Goal: Book appointment/travel/reservation

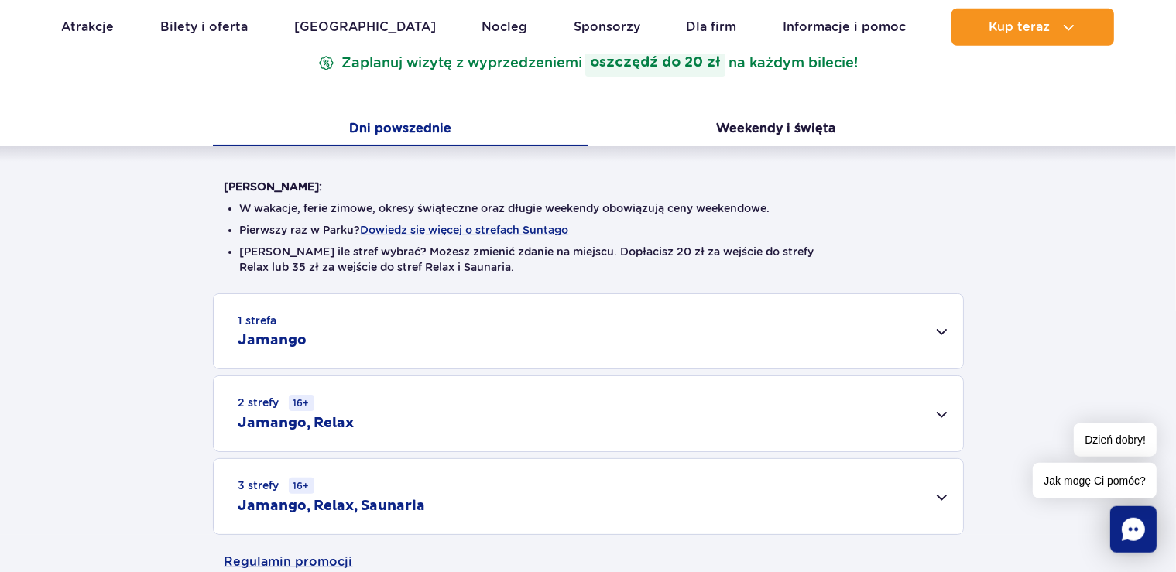
scroll to position [327, 0]
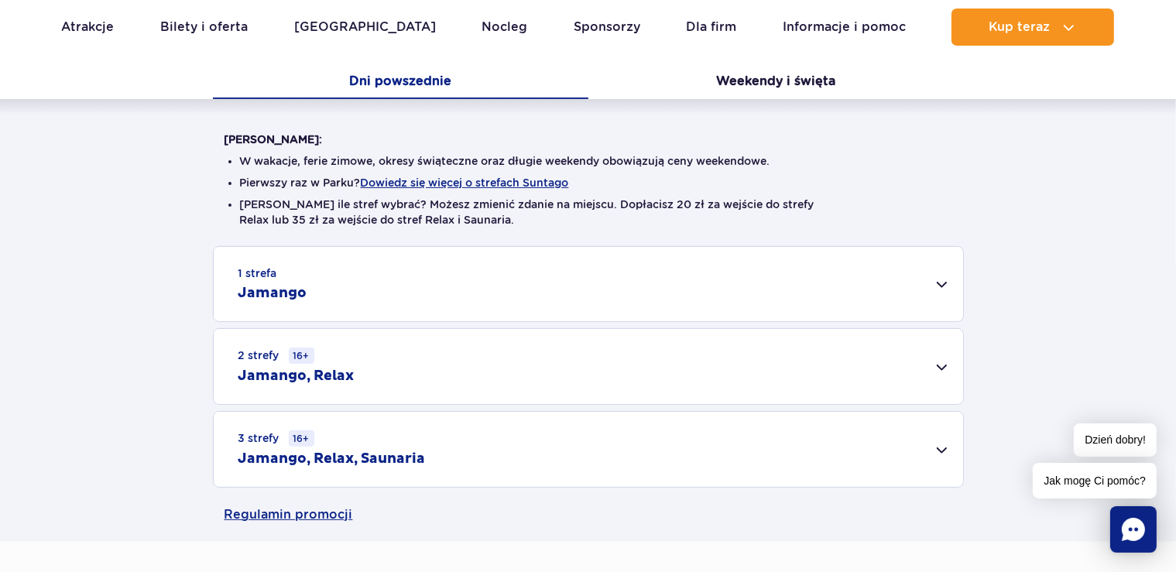
click at [944, 289] on div "1 strefa Jamango" at bounding box center [588, 284] width 749 height 74
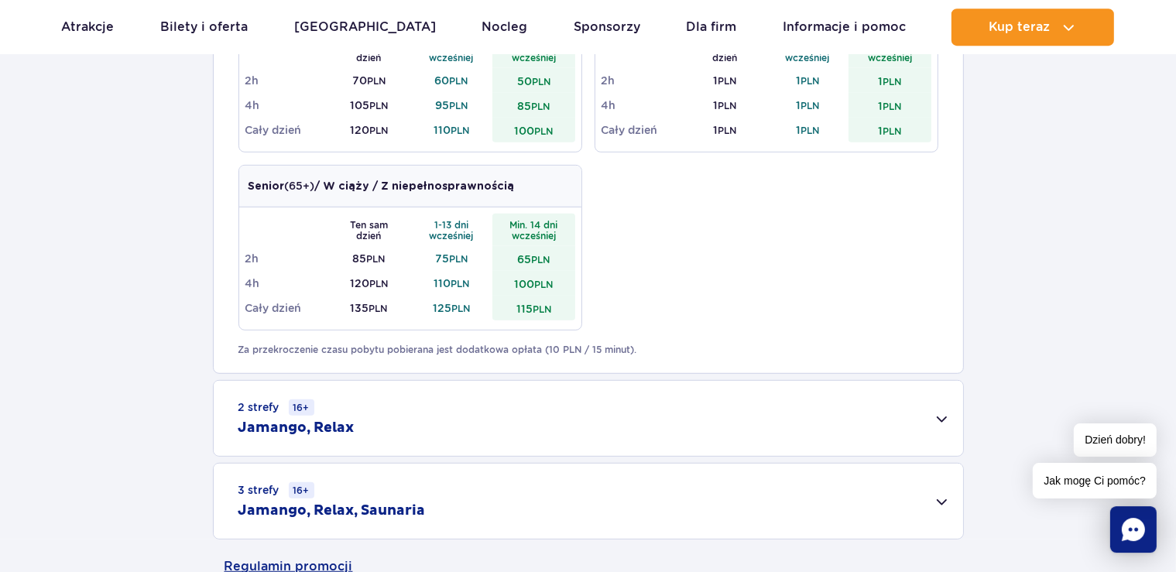
scroll to position [899, 0]
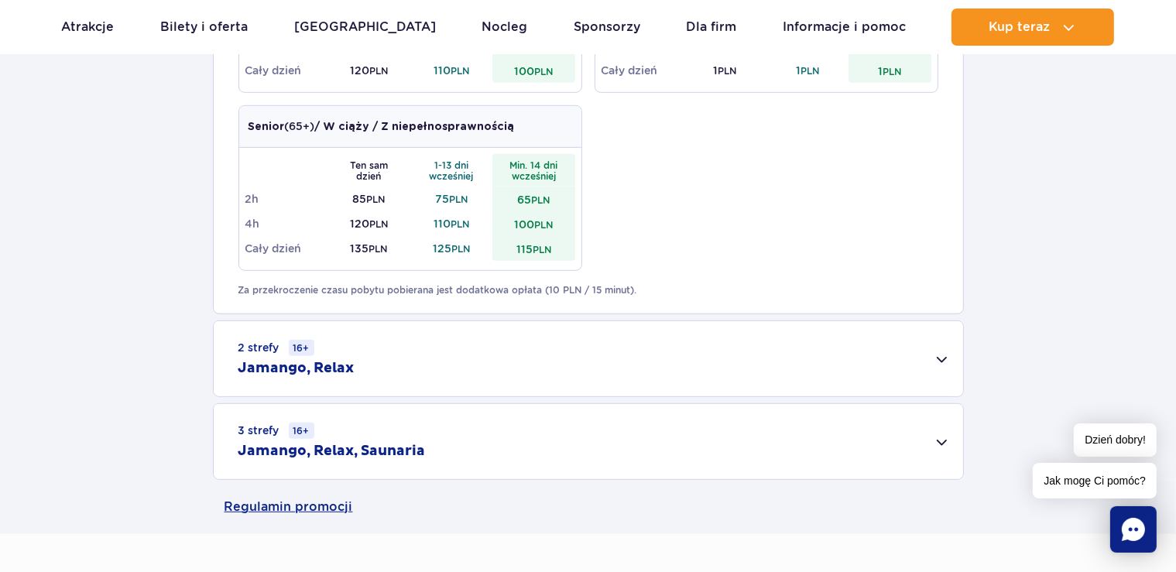
click at [937, 355] on div "2 strefy 16+ Jamango, Relax" at bounding box center [588, 358] width 749 height 75
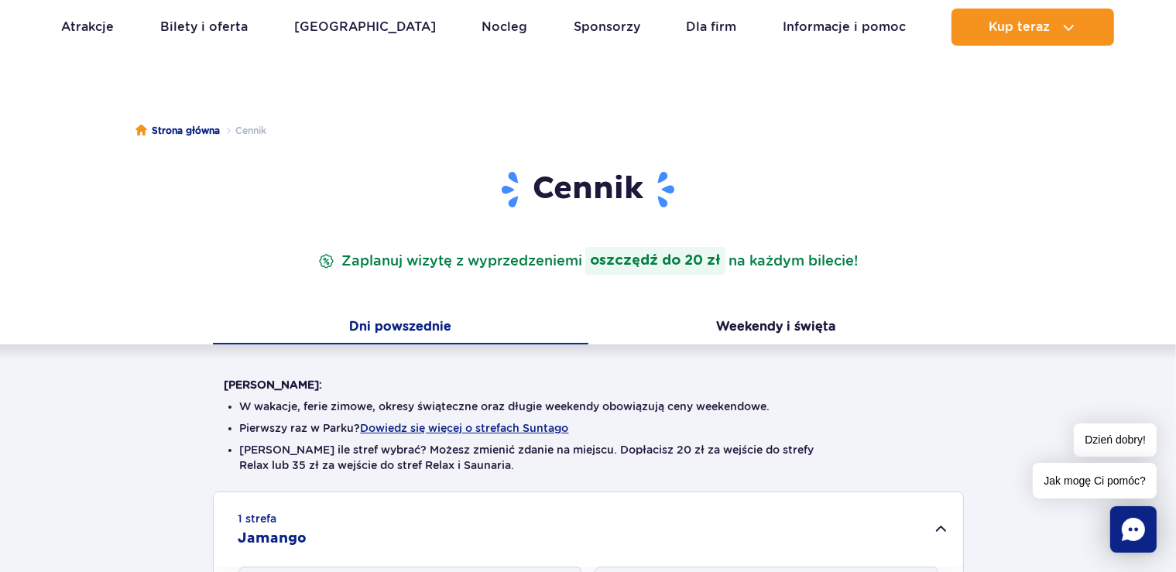
scroll to position [163, 0]
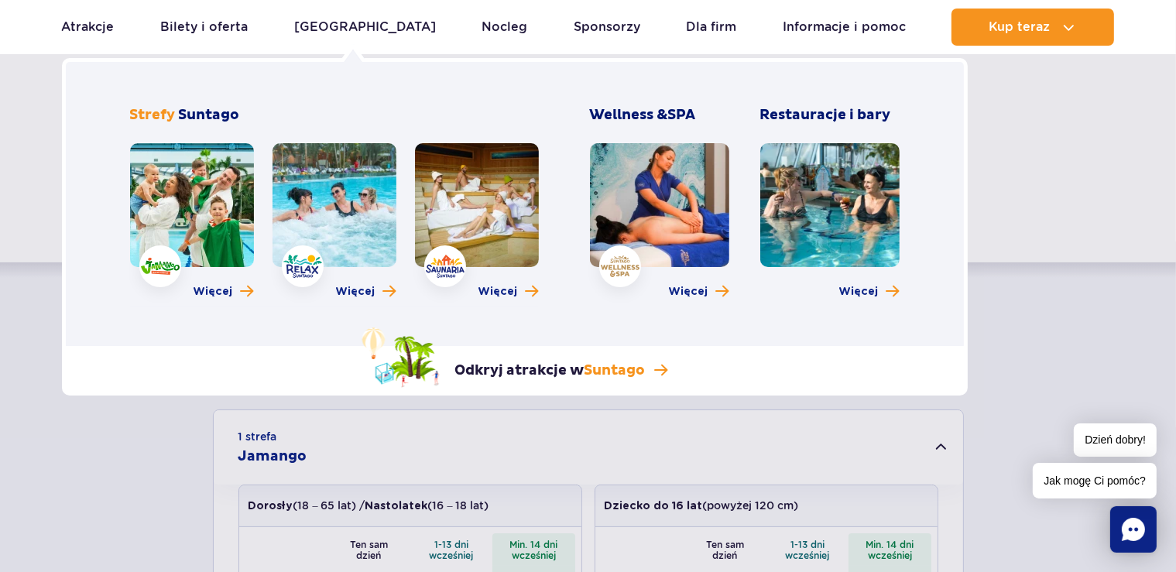
click at [183, 207] on link at bounding box center [192, 205] width 124 height 124
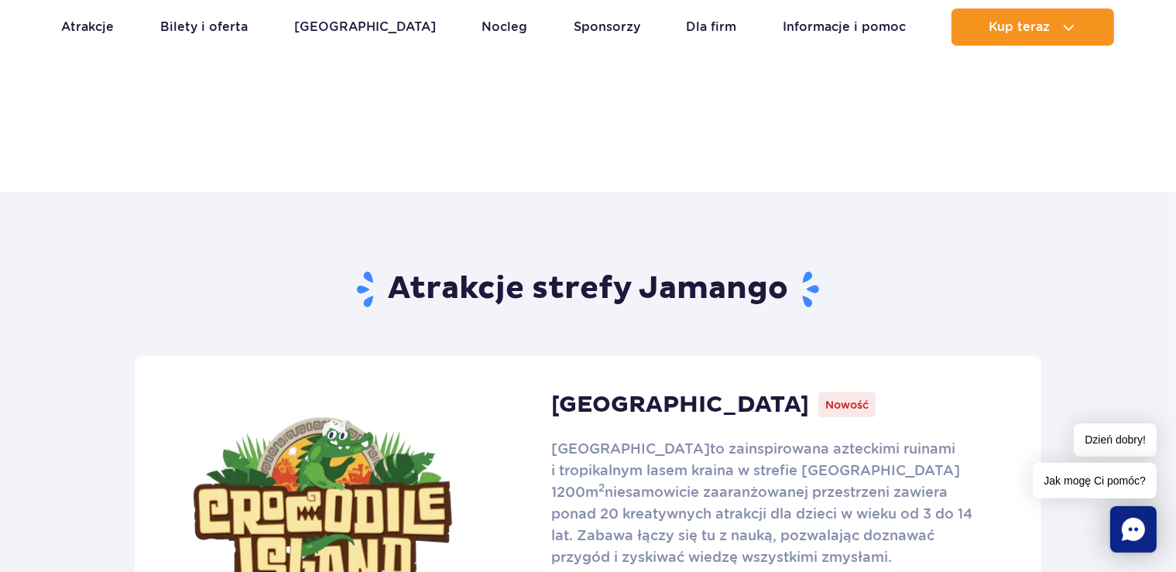
scroll to position [735, 0]
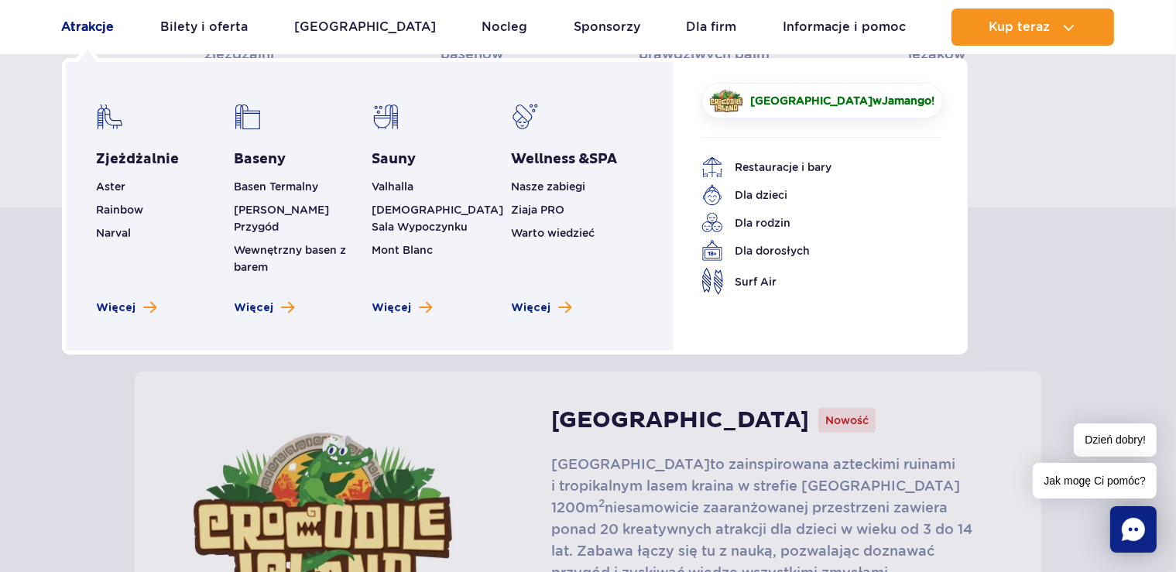
click at [100, 24] on link "Atrakcje" at bounding box center [88, 27] width 53 height 37
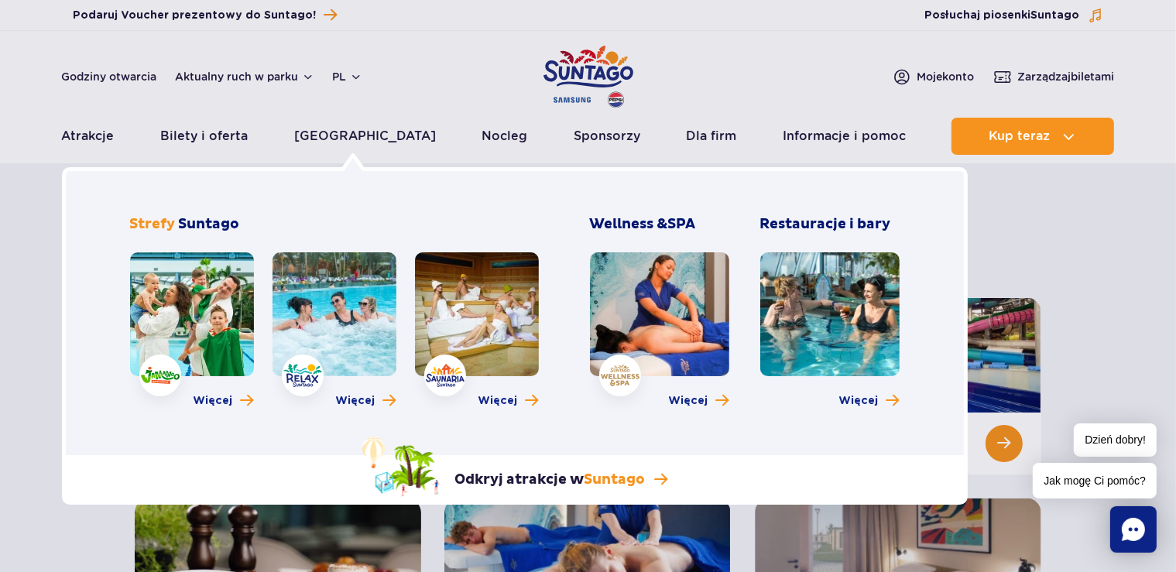
click at [321, 286] on link at bounding box center [334, 314] width 124 height 124
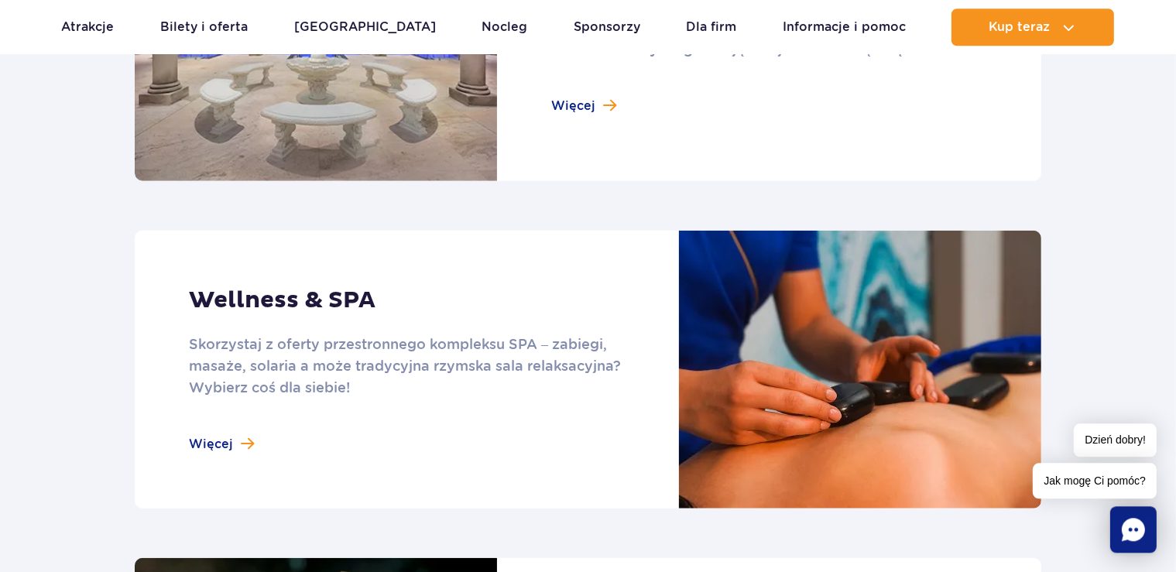
scroll to position [1226, 0]
click at [213, 444] on link at bounding box center [588, 369] width 906 height 278
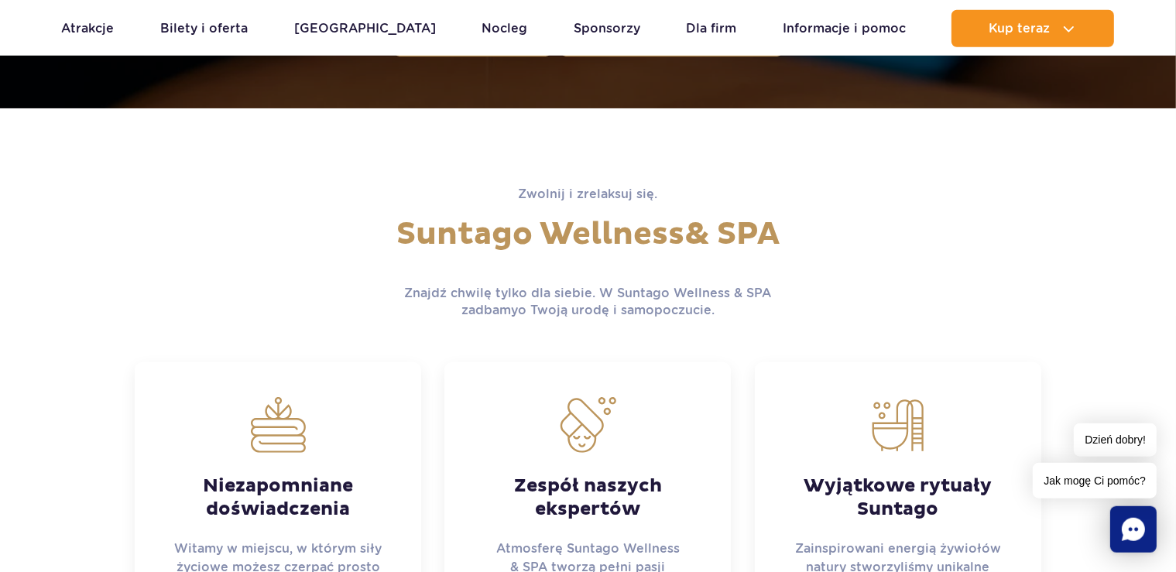
scroll to position [327, 0]
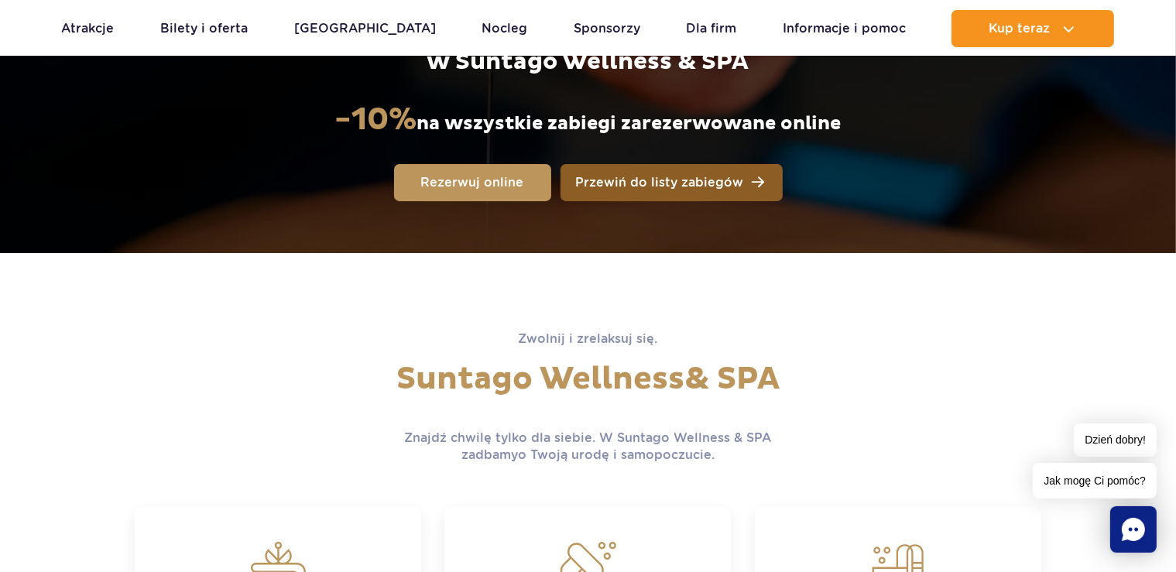
click at [658, 187] on span "Przewiń do listy zabiegów" at bounding box center [660, 182] width 168 height 12
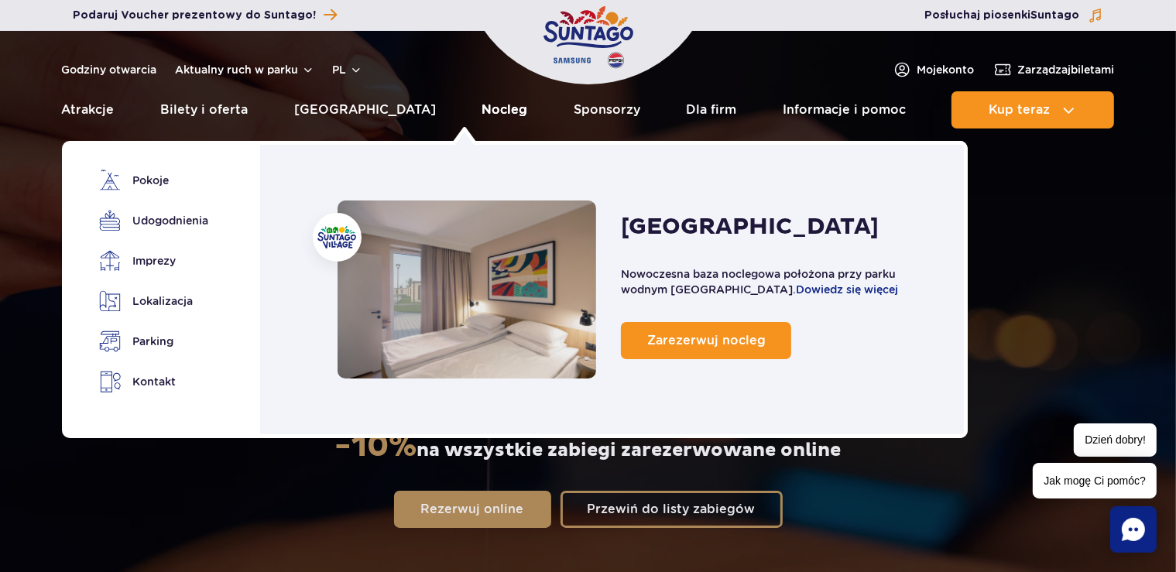
click at [481, 115] on link "Nocleg" at bounding box center [504, 109] width 46 height 37
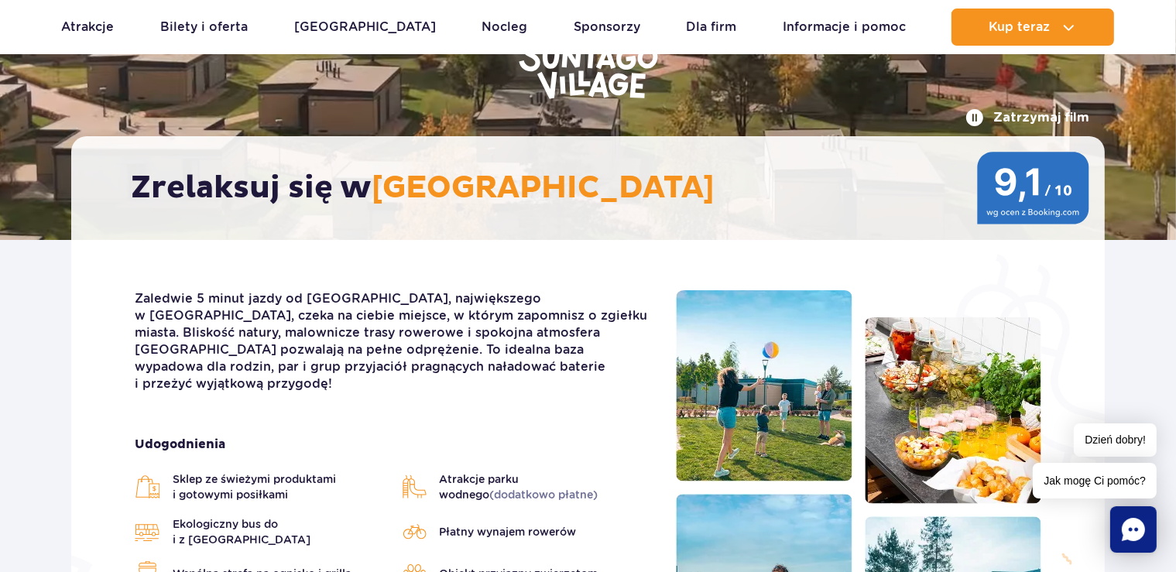
scroll to position [245, 0]
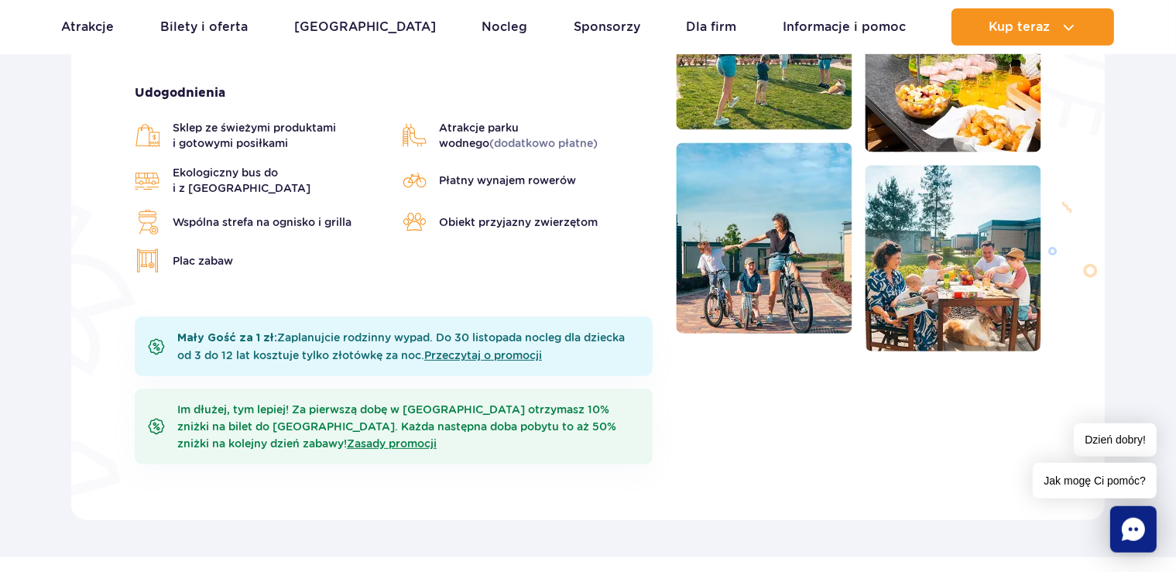
scroll to position [572, 0]
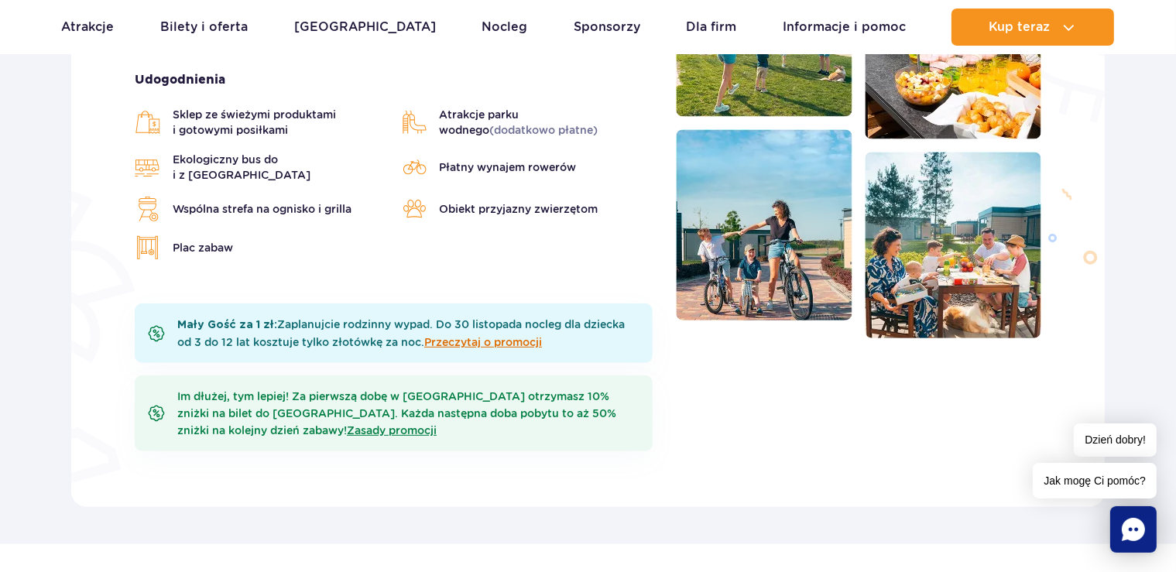
click at [454, 336] on link "Przeczytaj o promocji" at bounding box center [483, 342] width 118 height 12
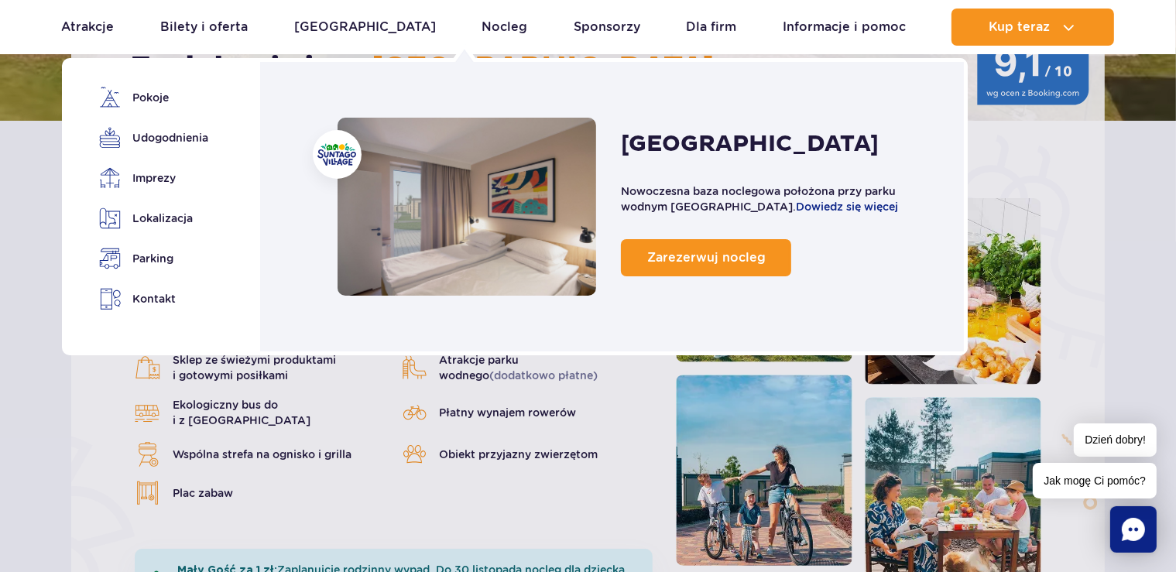
scroll to position [245, 0]
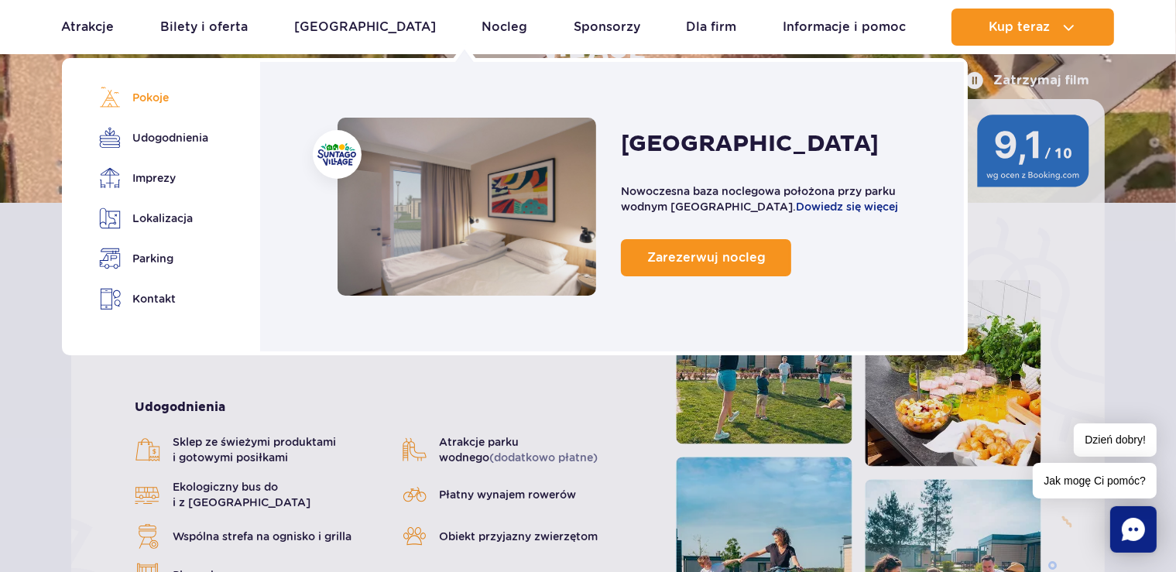
click at [156, 95] on link "Pokoje" at bounding box center [151, 98] width 104 height 22
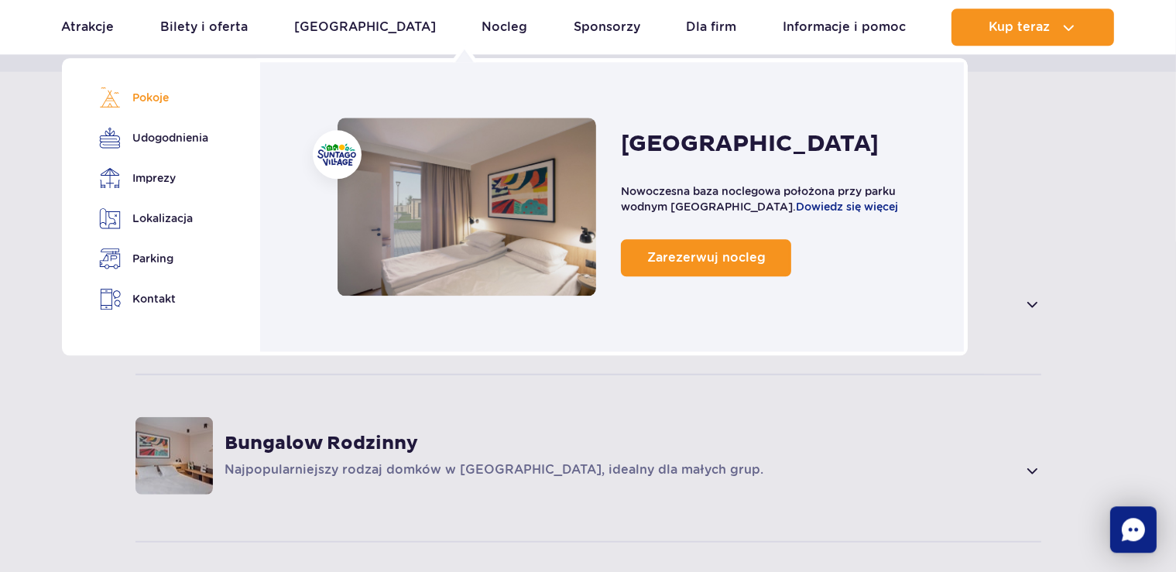
scroll to position [1046, 0]
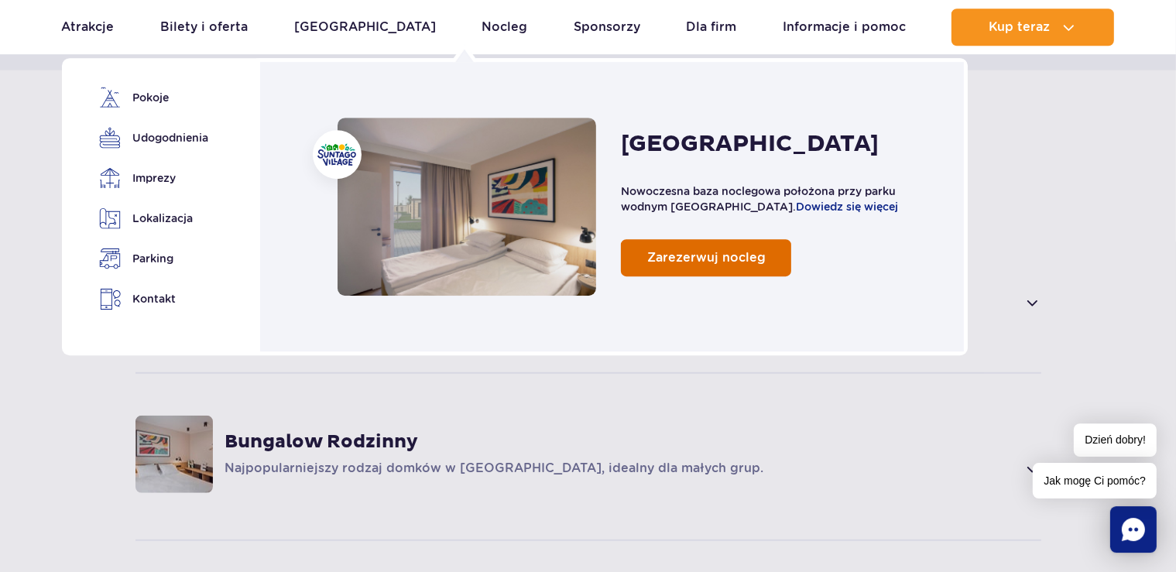
click at [721, 259] on span "Zarezerwuj nocleg" at bounding box center [706, 257] width 118 height 15
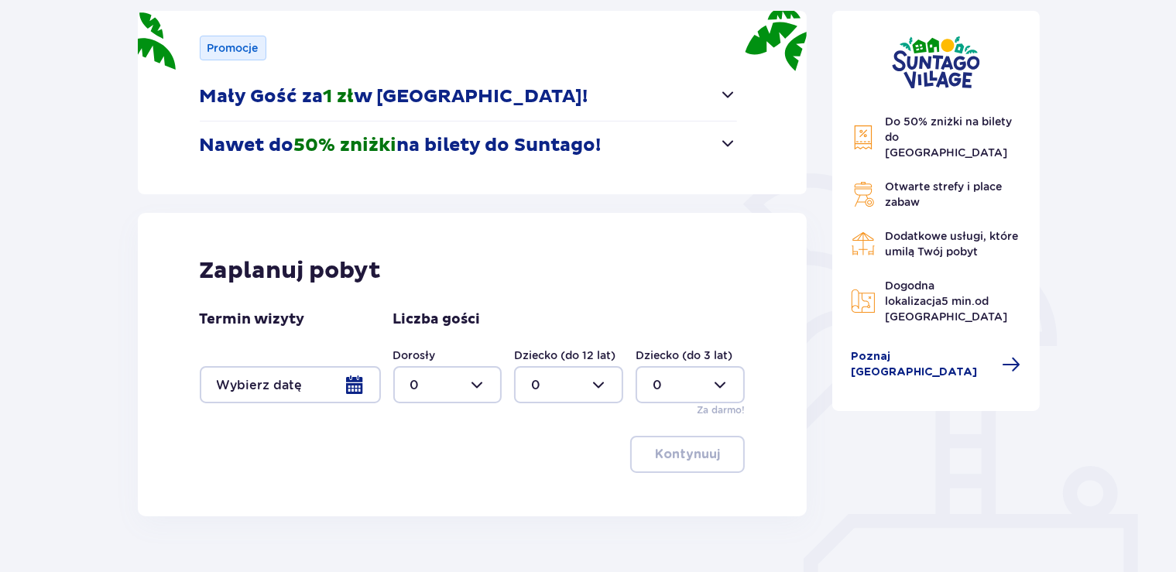
scroll to position [245, 0]
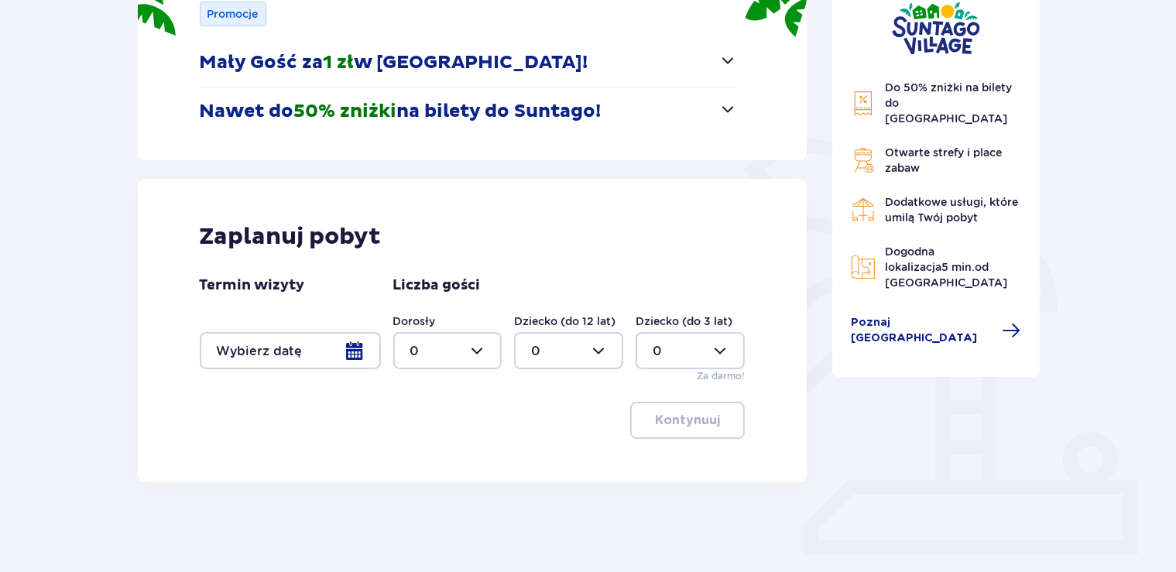
click at [343, 345] on div at bounding box center [290, 350] width 181 height 37
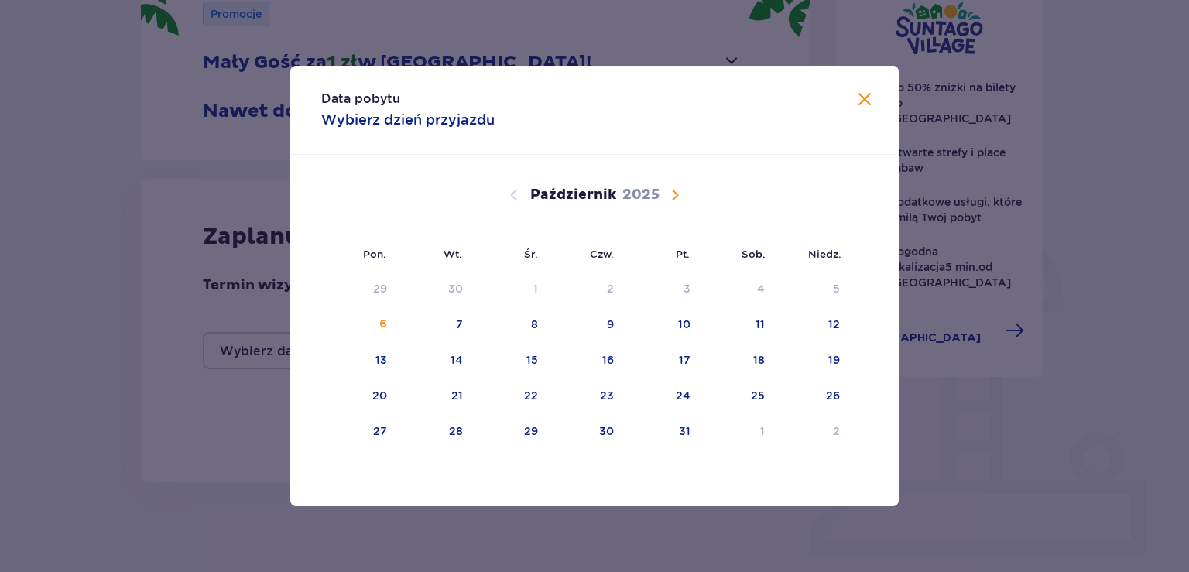
click at [677, 196] on span "Następny miesiąc" at bounding box center [675, 195] width 19 height 19
click at [758, 329] on div "8" at bounding box center [759, 324] width 7 height 15
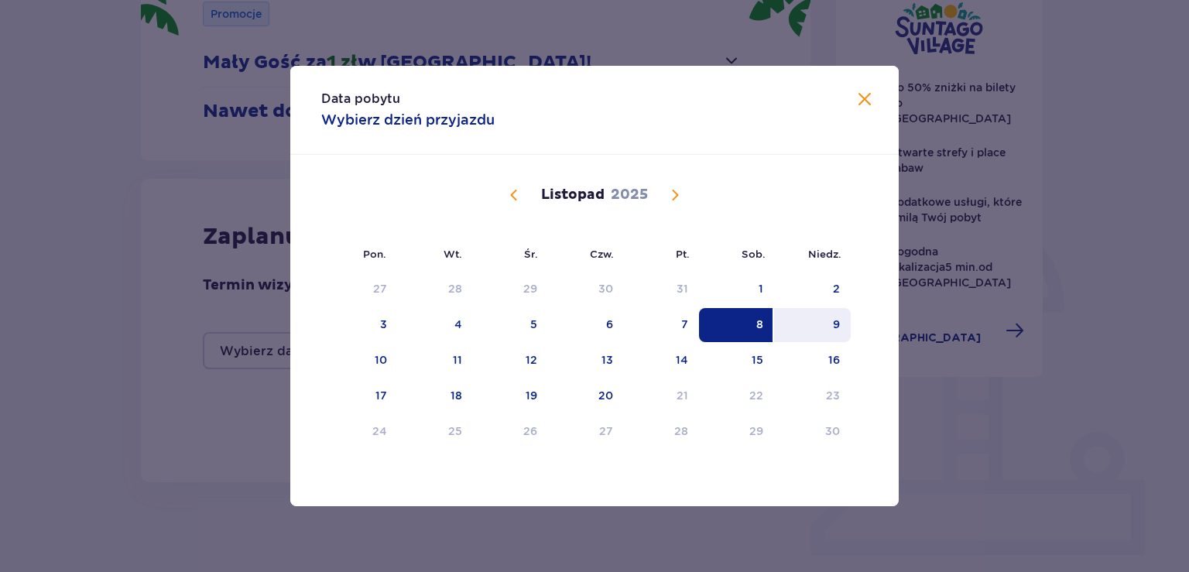
click at [834, 324] on div "9" at bounding box center [836, 324] width 7 height 15
type input "[DATE] - [DATE]"
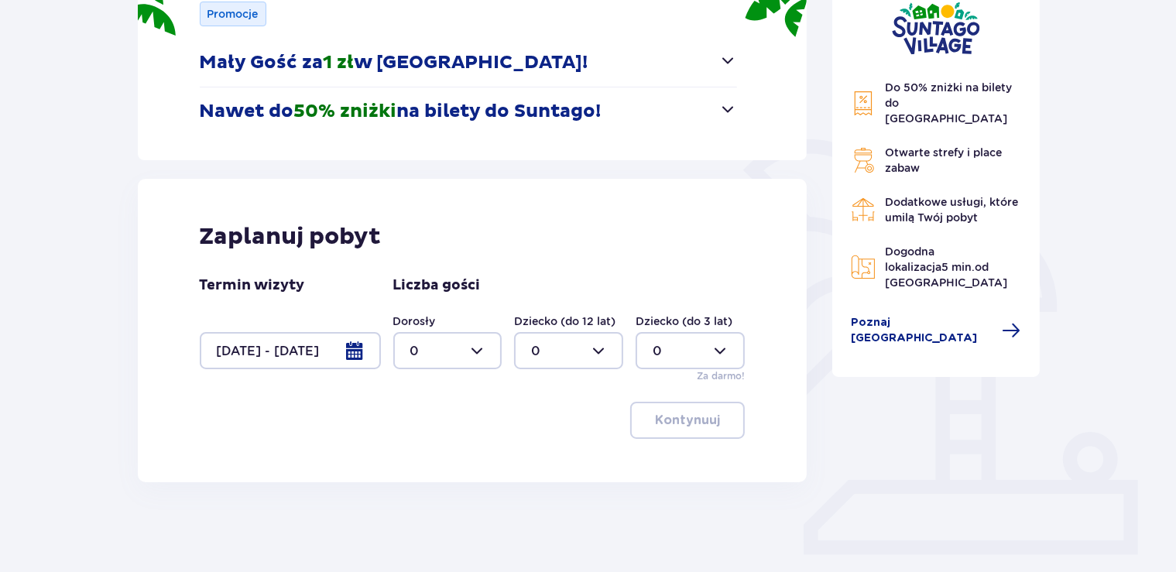
click at [476, 352] on div at bounding box center [447, 350] width 109 height 37
click at [413, 464] on p "2" at bounding box center [414, 462] width 8 height 17
type input "2"
click at [598, 351] on div at bounding box center [568, 350] width 109 height 37
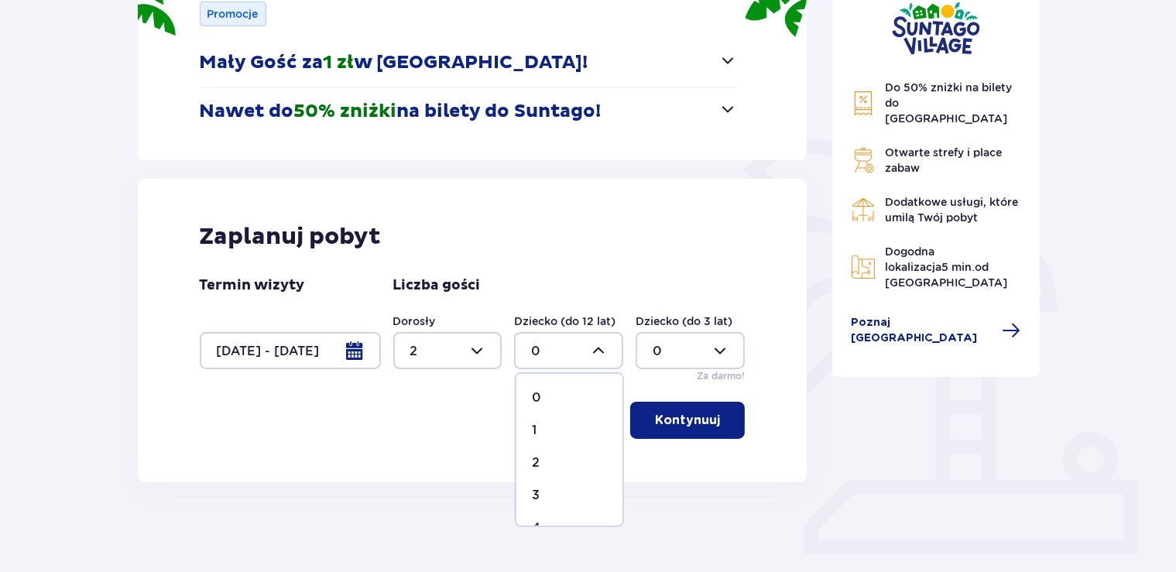
click at [533, 429] on p "1" at bounding box center [534, 430] width 5 height 17
type input "1"
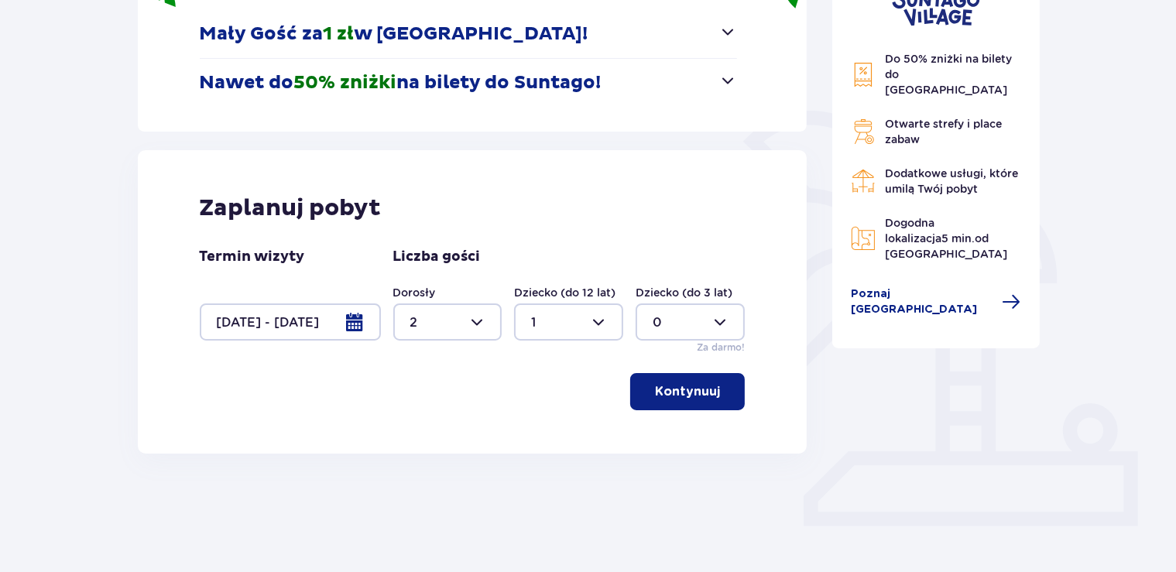
scroll to position [288, 0]
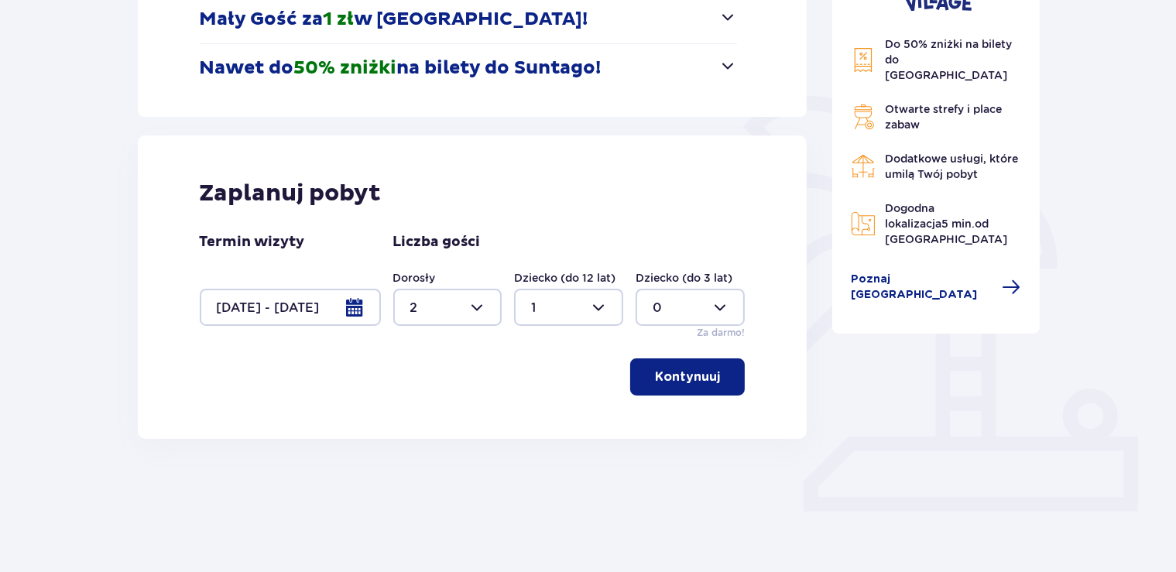
click at [471, 300] on div at bounding box center [447, 307] width 109 height 37
click at [546, 421] on div "Zaplanuj pobyt Termin wizyty [DATE] - [DATE] Liczba gości Dorosły 2 Dziecko (do…" at bounding box center [473, 286] width 670 height 303
click at [480, 302] on div at bounding box center [447, 307] width 109 height 37
click at [412, 450] on p "3" at bounding box center [414, 452] width 8 height 17
type input "3"
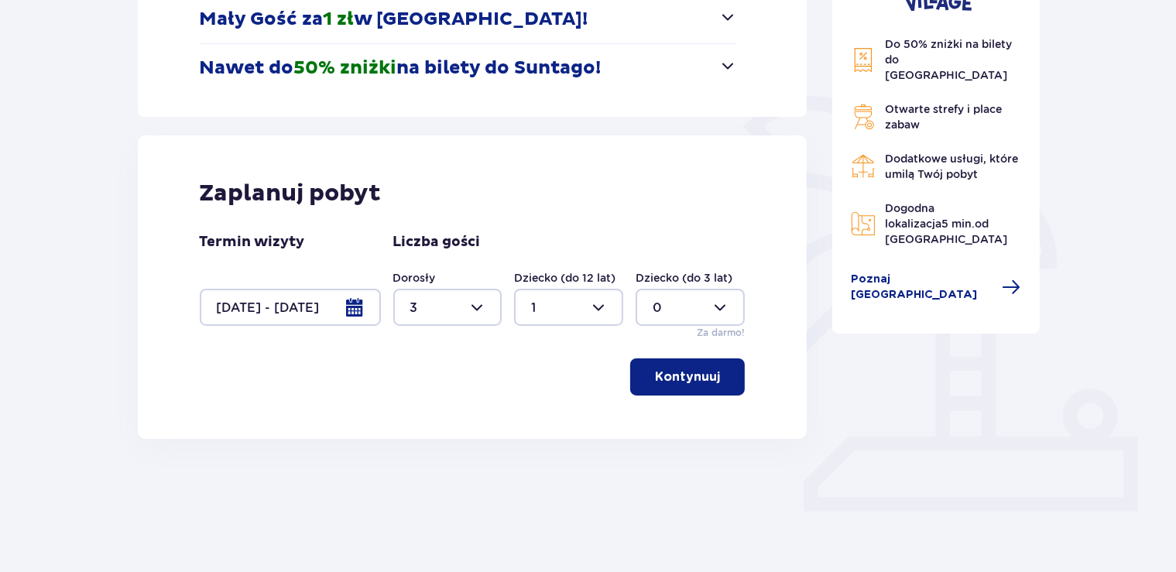
click at [685, 376] on p "Kontynuuj" at bounding box center [687, 376] width 65 height 17
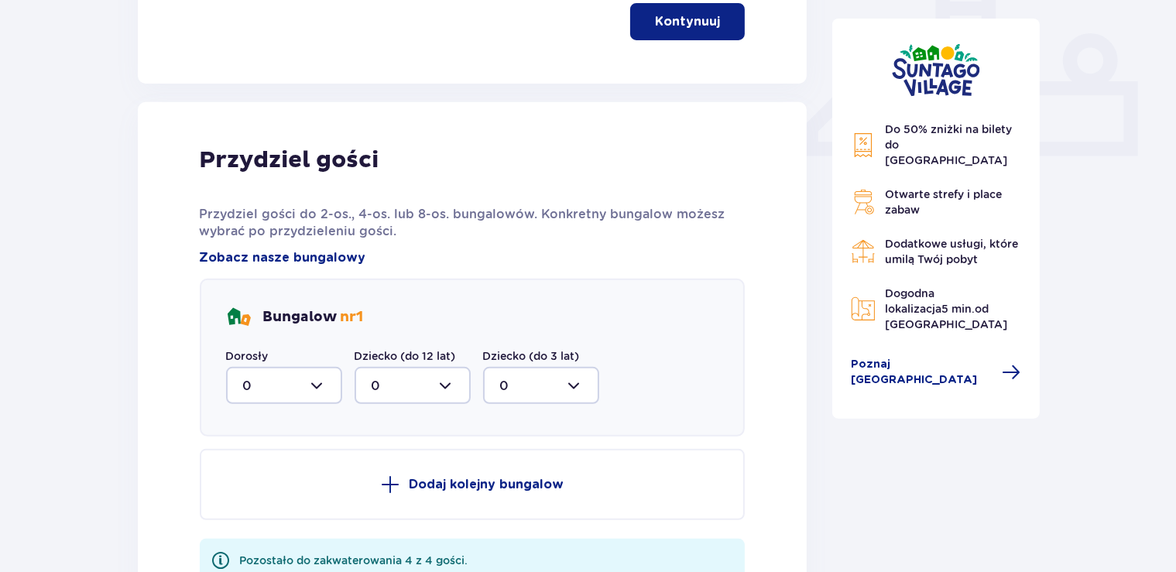
scroll to position [644, 0]
click at [313, 384] on div at bounding box center [284, 384] width 116 height 37
click at [249, 521] on p "3" at bounding box center [247, 529] width 8 height 17
type input "3"
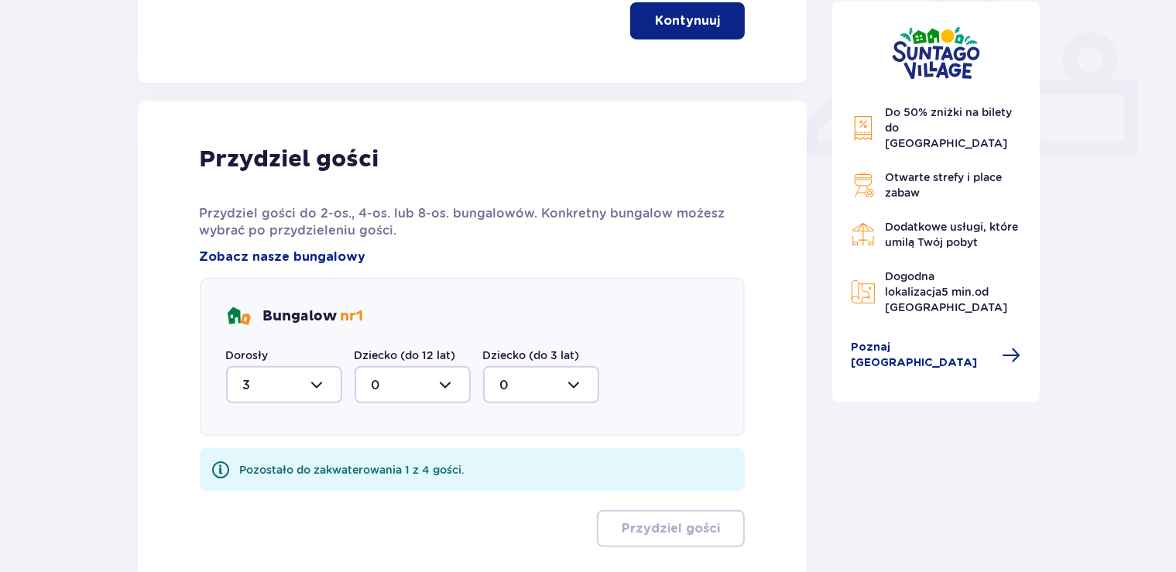
click at [441, 382] on div at bounding box center [413, 384] width 116 height 37
click at [374, 463] on p "1" at bounding box center [374, 464] width 5 height 17
type input "1"
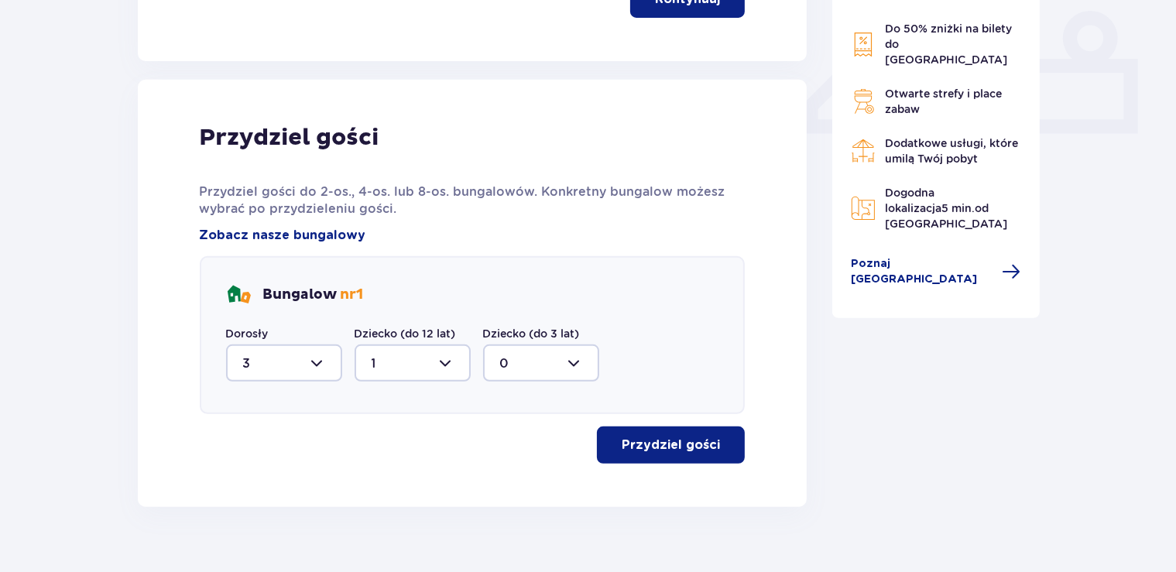
scroll to position [692, 0]
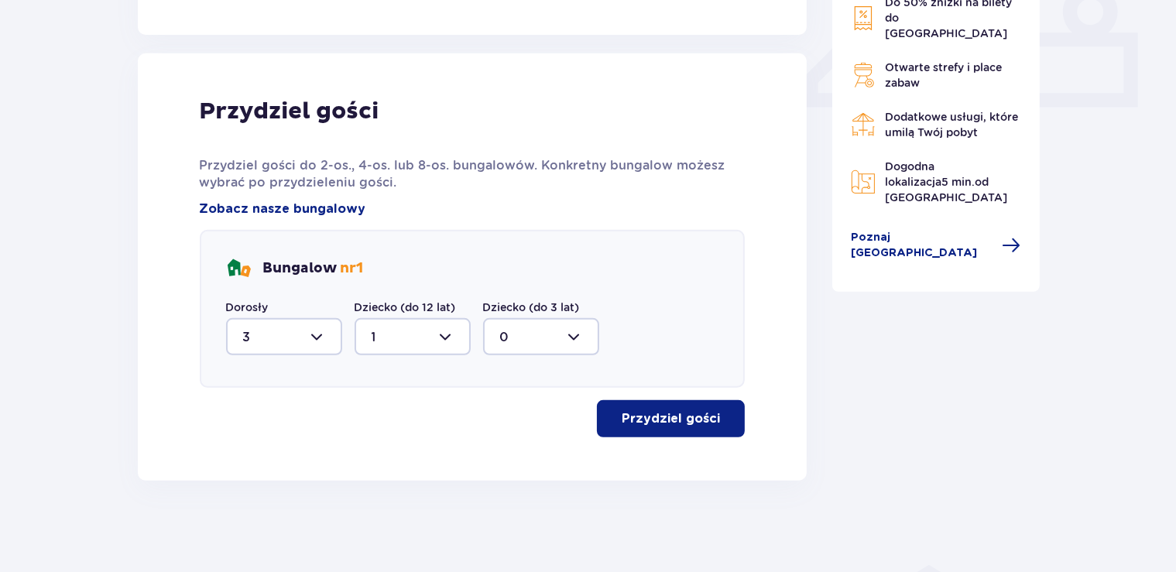
click at [650, 420] on p "Przydziel gości" at bounding box center [671, 418] width 98 height 17
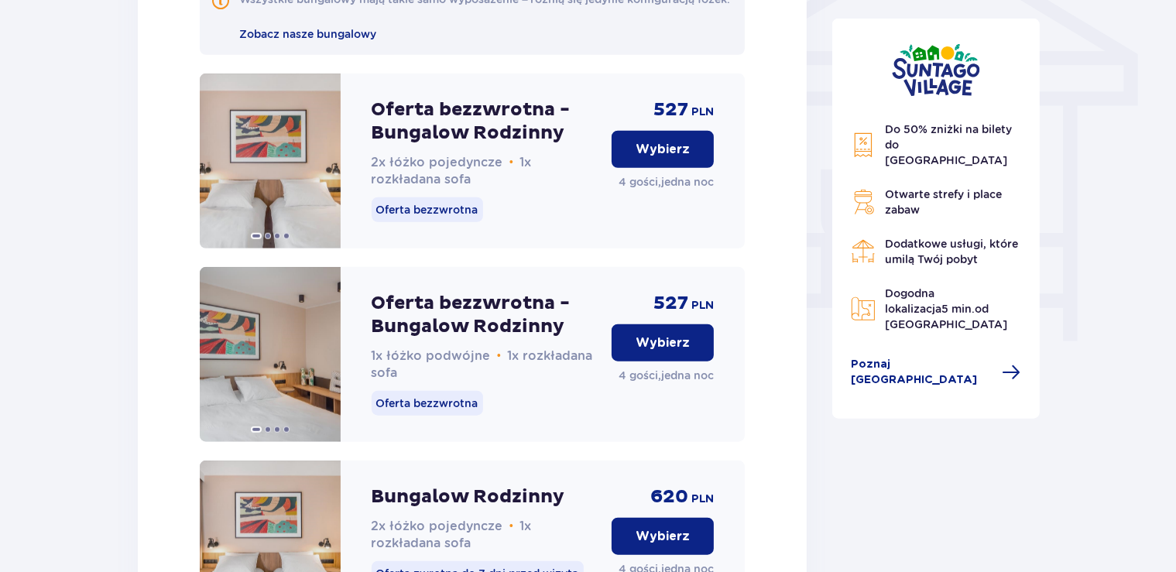
scroll to position [1253, 0]
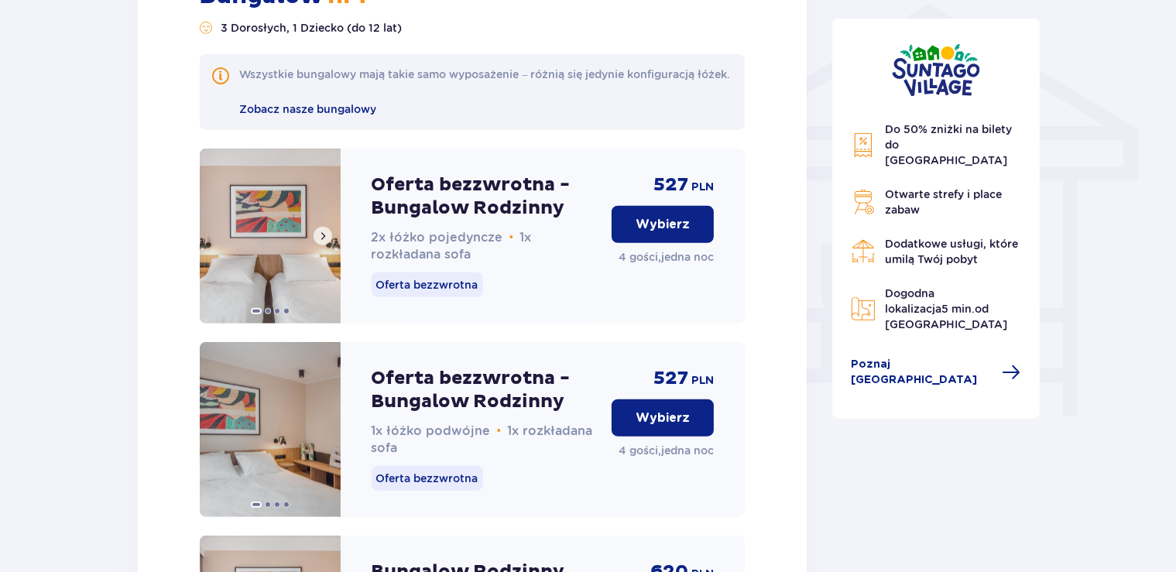
click at [320, 242] on span at bounding box center [323, 236] width 12 height 12
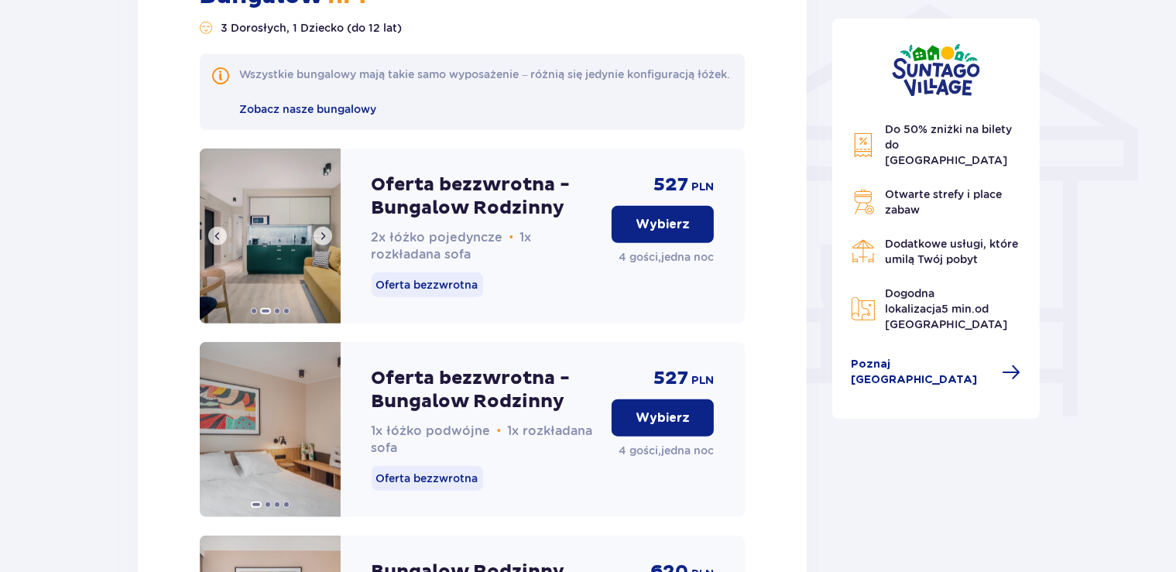
click at [324, 242] on span at bounding box center [323, 236] width 12 height 12
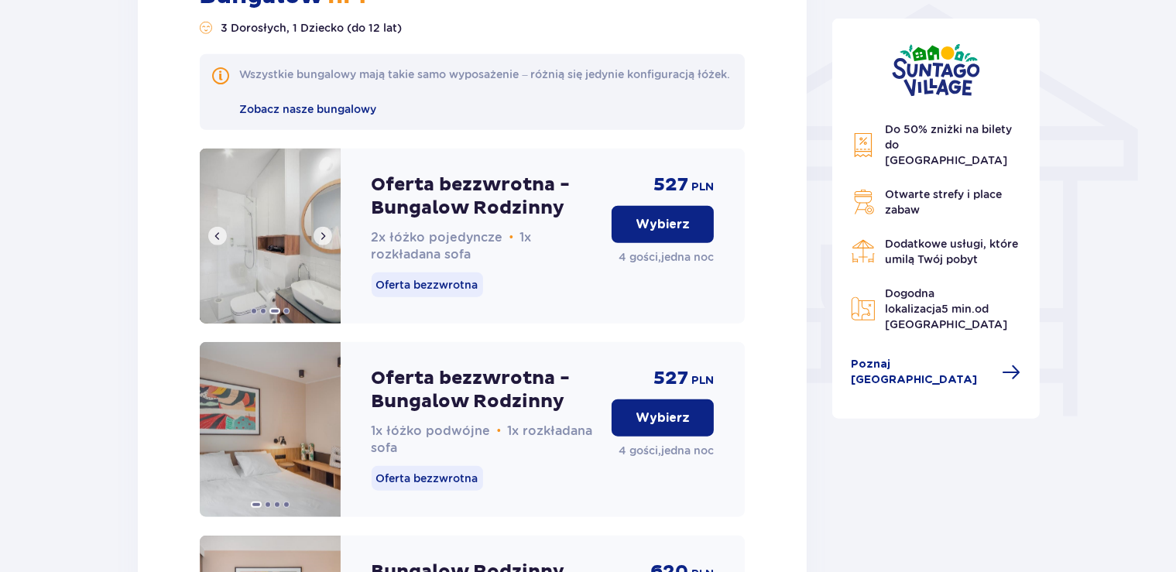
click at [324, 242] on span at bounding box center [323, 236] width 12 height 12
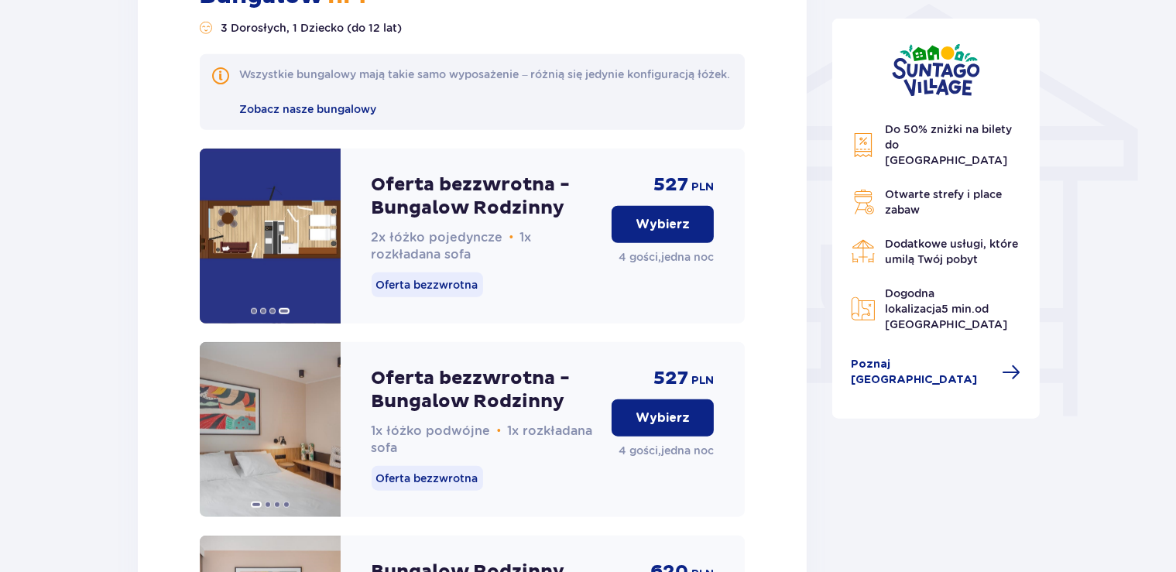
click at [667, 233] on p "Wybierz" at bounding box center [662, 224] width 54 height 17
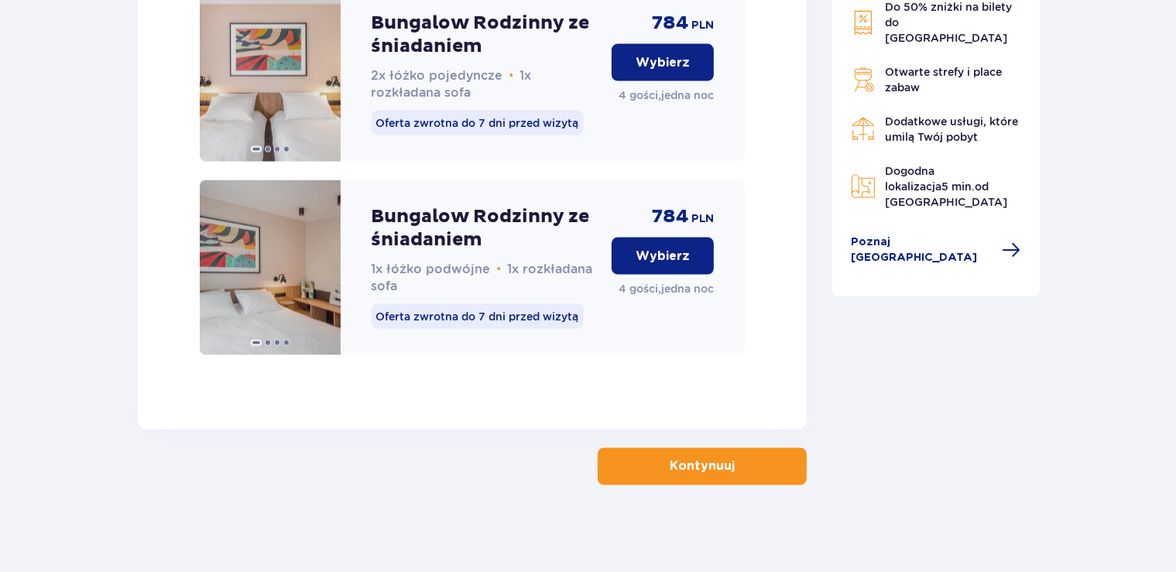
scroll to position [2601, 0]
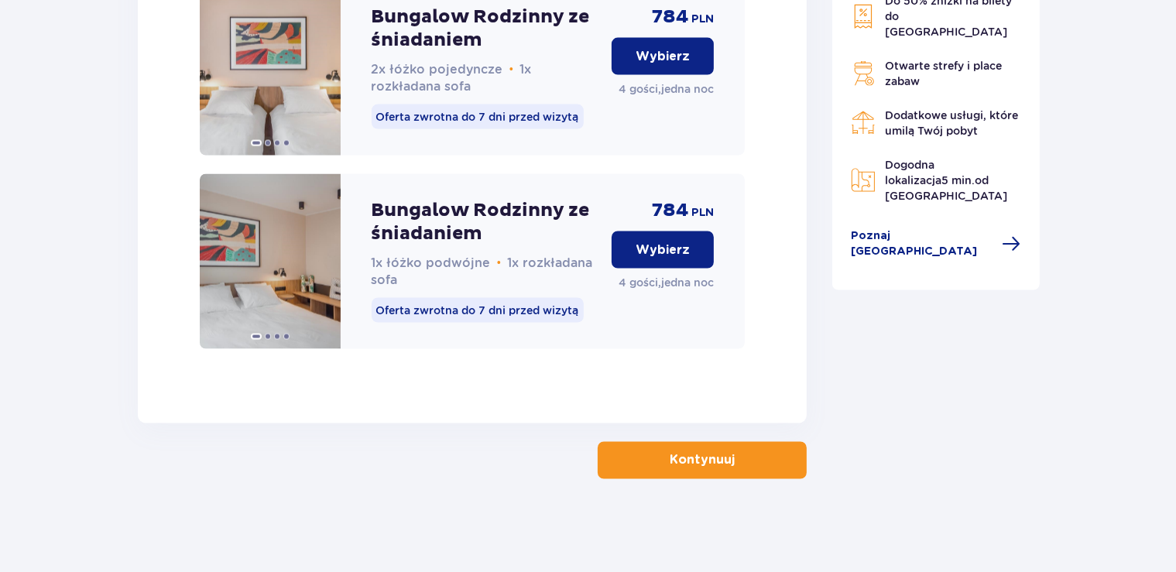
click at [725, 458] on button "Kontynuuj" at bounding box center [702, 460] width 209 height 37
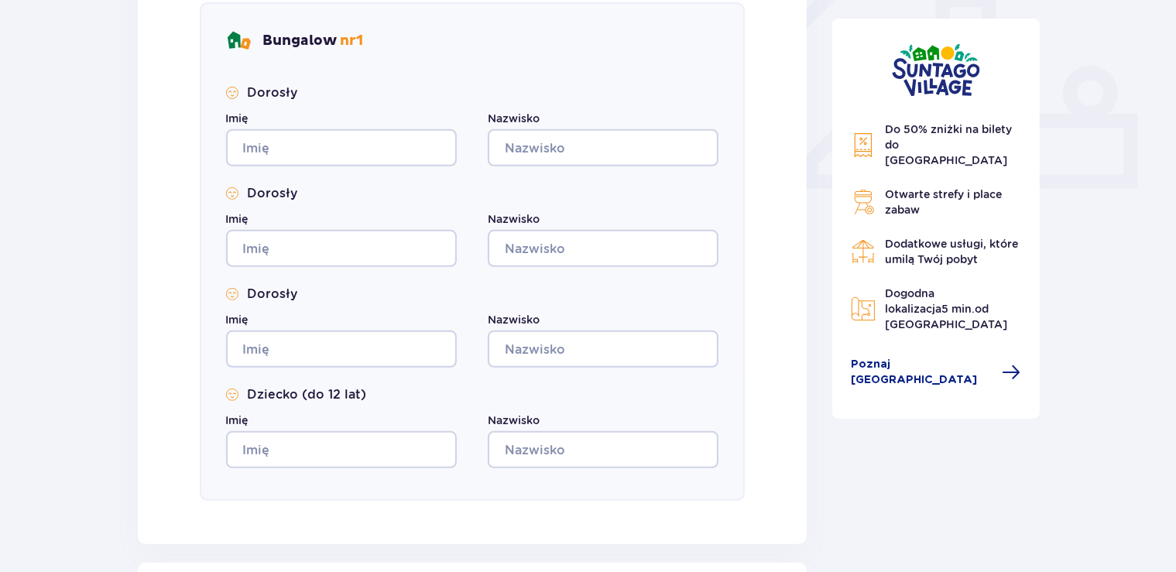
scroll to position [584, 0]
